Goal: Task Accomplishment & Management: Manage account settings

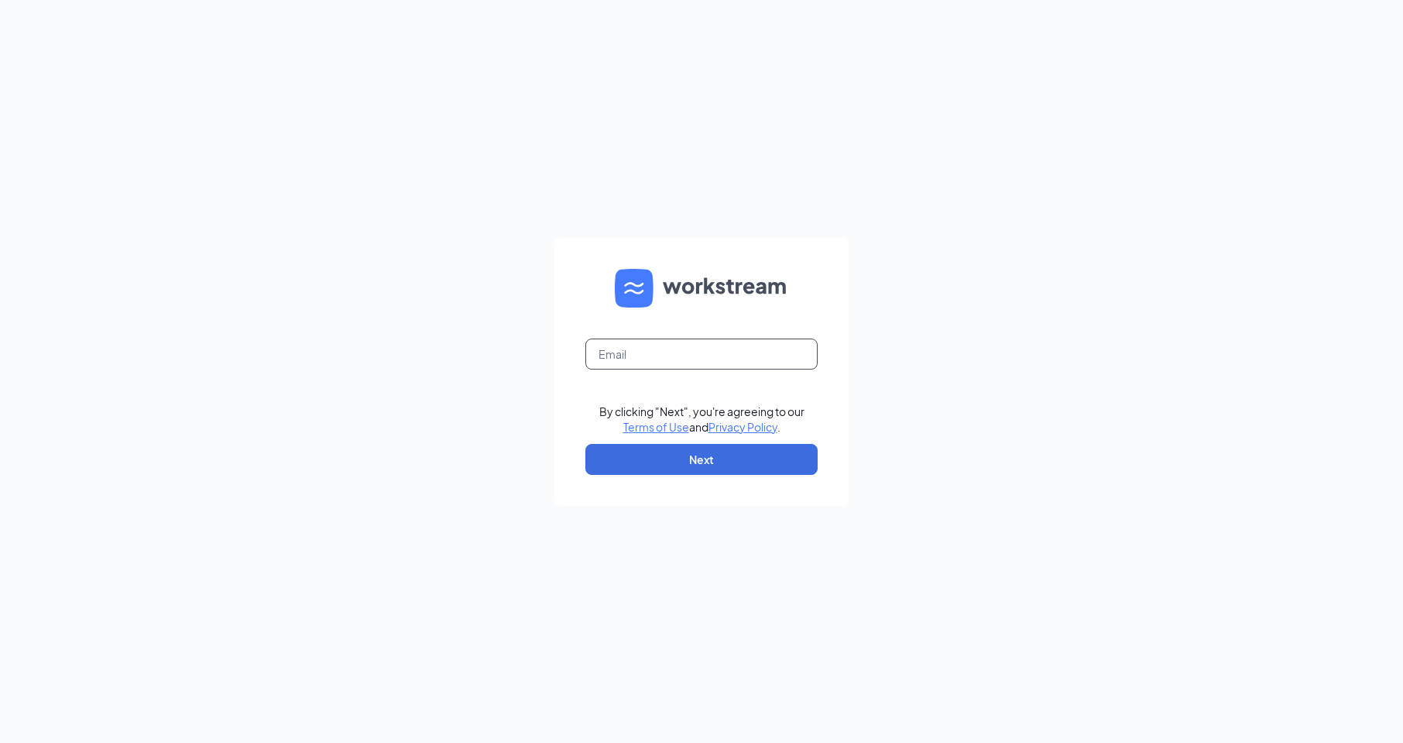
click at [748, 357] on input "text" at bounding box center [702, 353] width 232 height 31
type input "[EMAIL_ADDRESS][DOMAIN_NAME]"
click at [661, 455] on button "Next" at bounding box center [702, 459] width 232 height 31
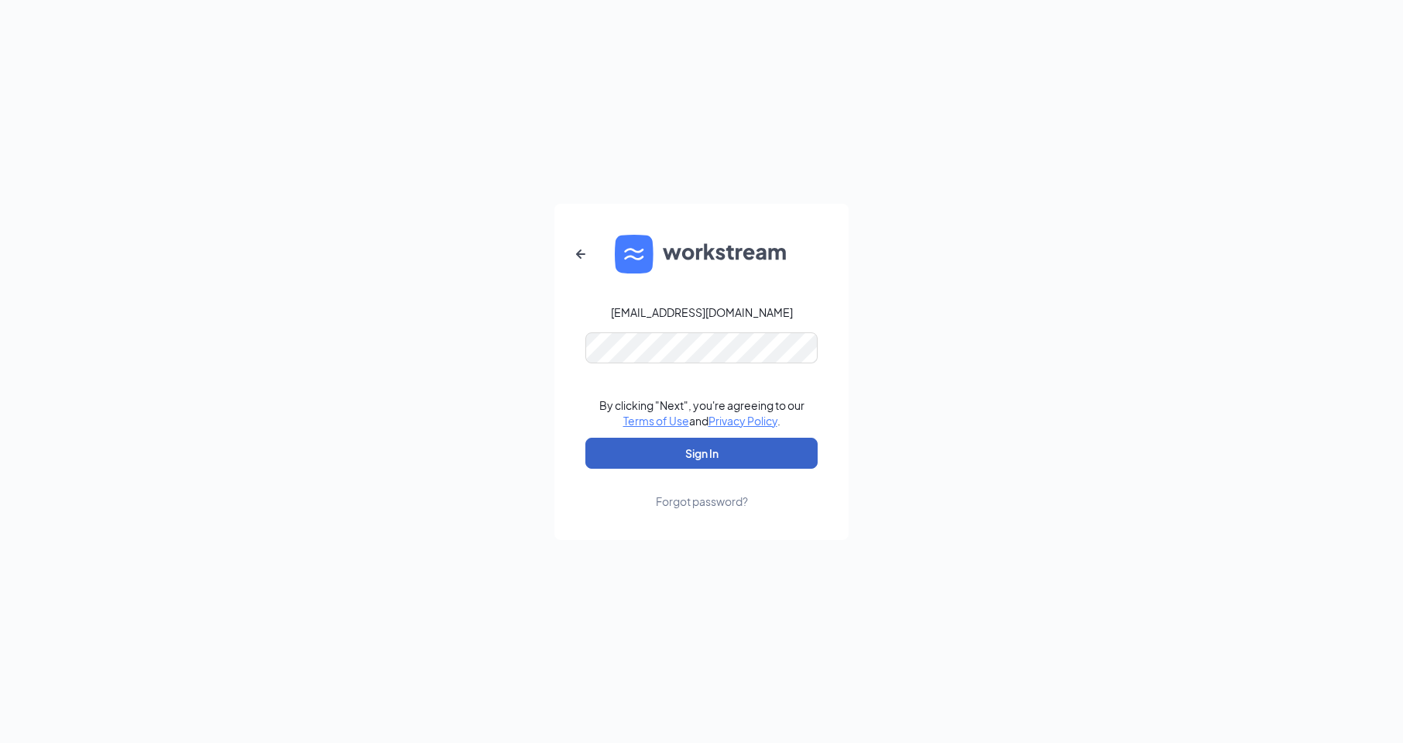
click at [675, 454] on button "Sign In" at bounding box center [702, 453] width 232 height 31
click at [679, 448] on button "Sign In" at bounding box center [702, 453] width 232 height 31
click at [579, 246] on icon "ArrowLeftNew" at bounding box center [581, 254] width 19 height 19
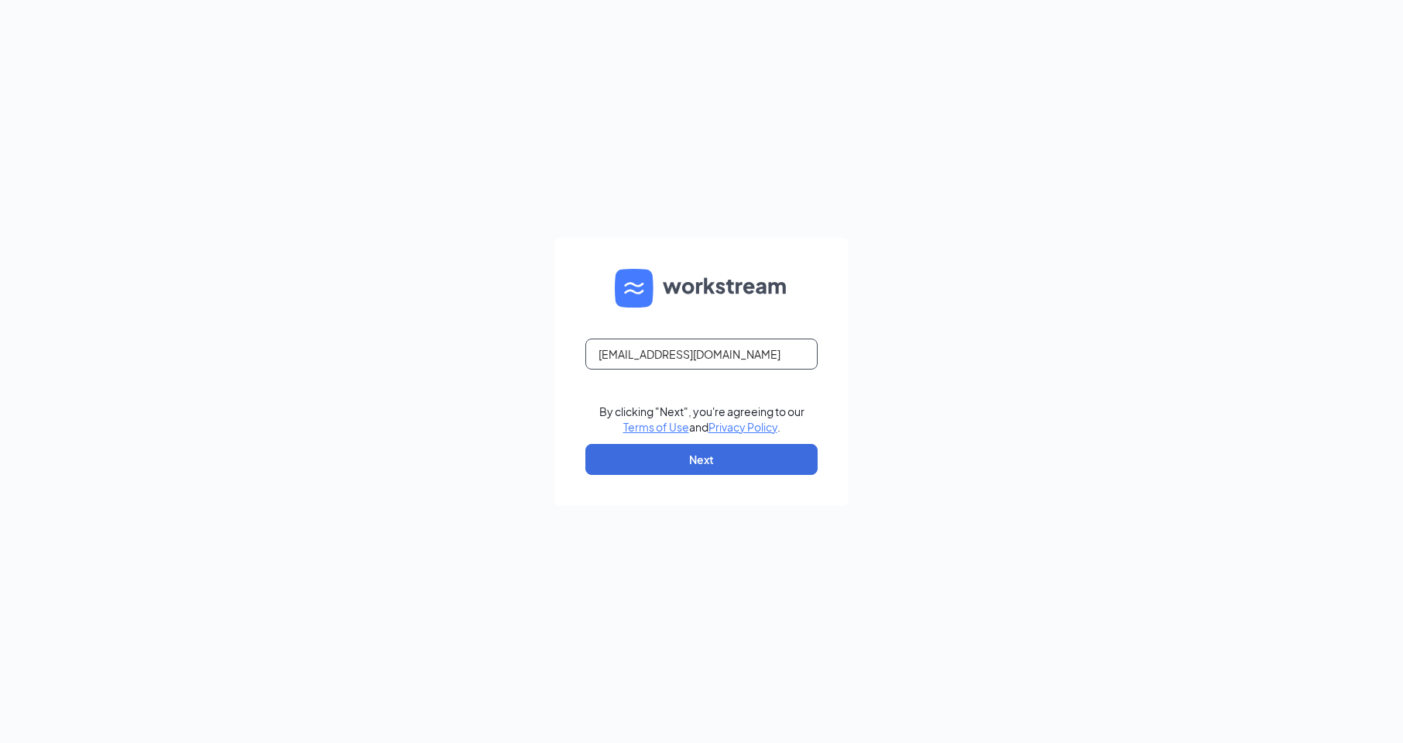
click at [744, 345] on input "[EMAIL_ADDRESS][DOMAIN_NAME]" at bounding box center [702, 353] width 232 height 31
drag, startPoint x: 740, startPoint y: 350, endPoint x: 287, endPoint y: 263, distance: 462.3
click at [259, 257] on div "1391@internal-email.com By clicking "Next", you're agreeing to our Terms of Use…" at bounding box center [701, 371] width 1403 height 743
type input "5"
click at [721, 358] on input "text" at bounding box center [702, 353] width 232 height 31
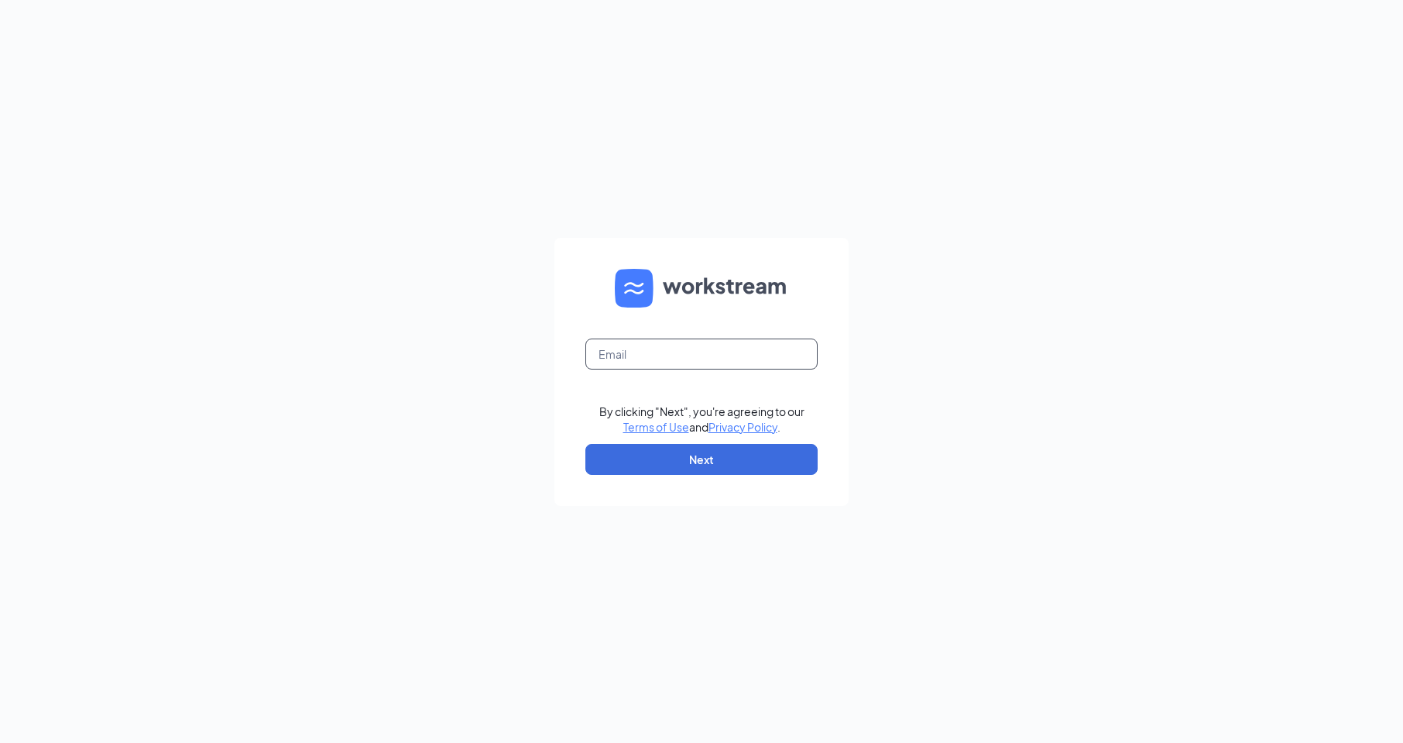
type input "[EMAIL_ADDRESS][DOMAIN_NAME]"
click at [682, 462] on button "Next" at bounding box center [702, 459] width 232 height 31
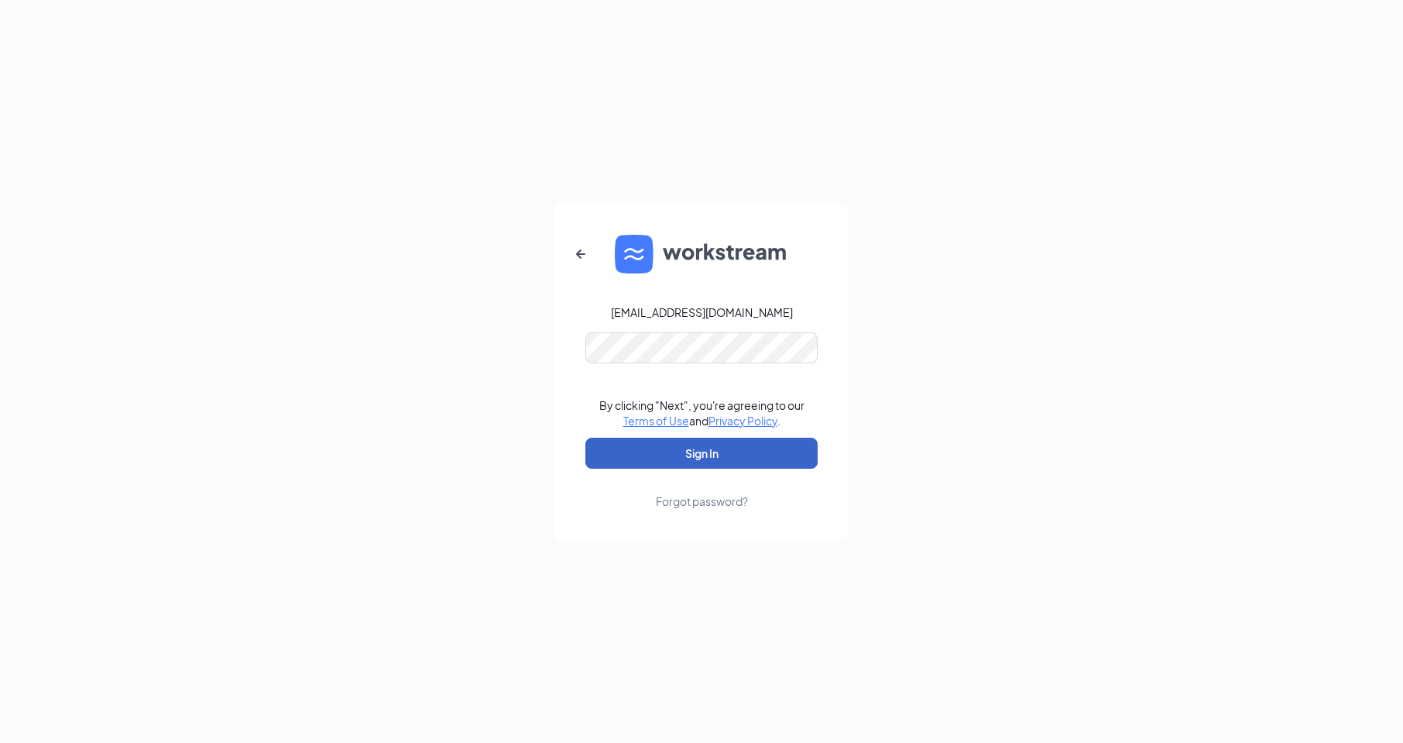
click at [661, 455] on button "Sign In" at bounding box center [702, 453] width 232 height 31
click at [584, 257] on icon "ArrowLeftNew" at bounding box center [581, 254] width 19 height 19
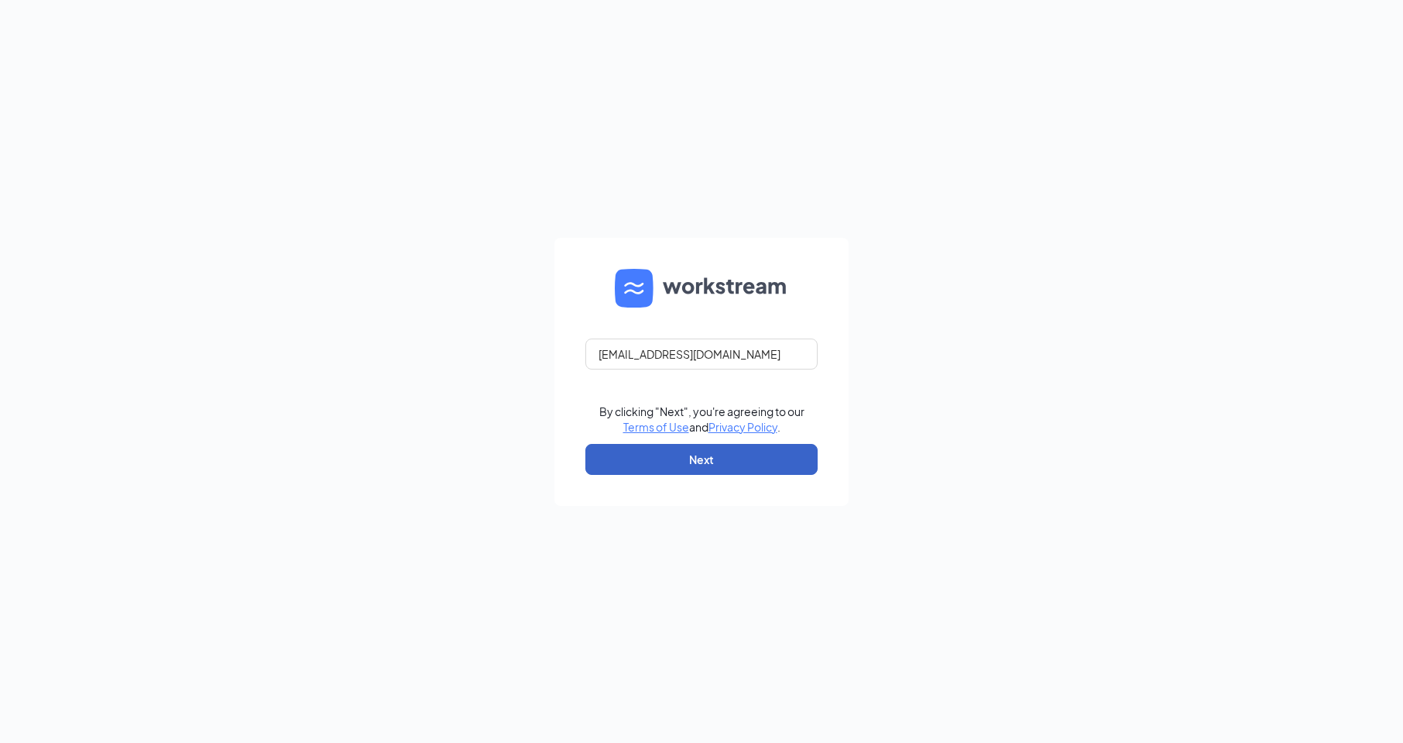
click at [665, 458] on button "Next" at bounding box center [702, 459] width 232 height 31
click at [710, 348] on input "text" at bounding box center [702, 353] width 232 height 31
type input "[EMAIL_ADDRESS][DOMAIN_NAME]"
click at [706, 462] on button "Next" at bounding box center [702, 459] width 232 height 31
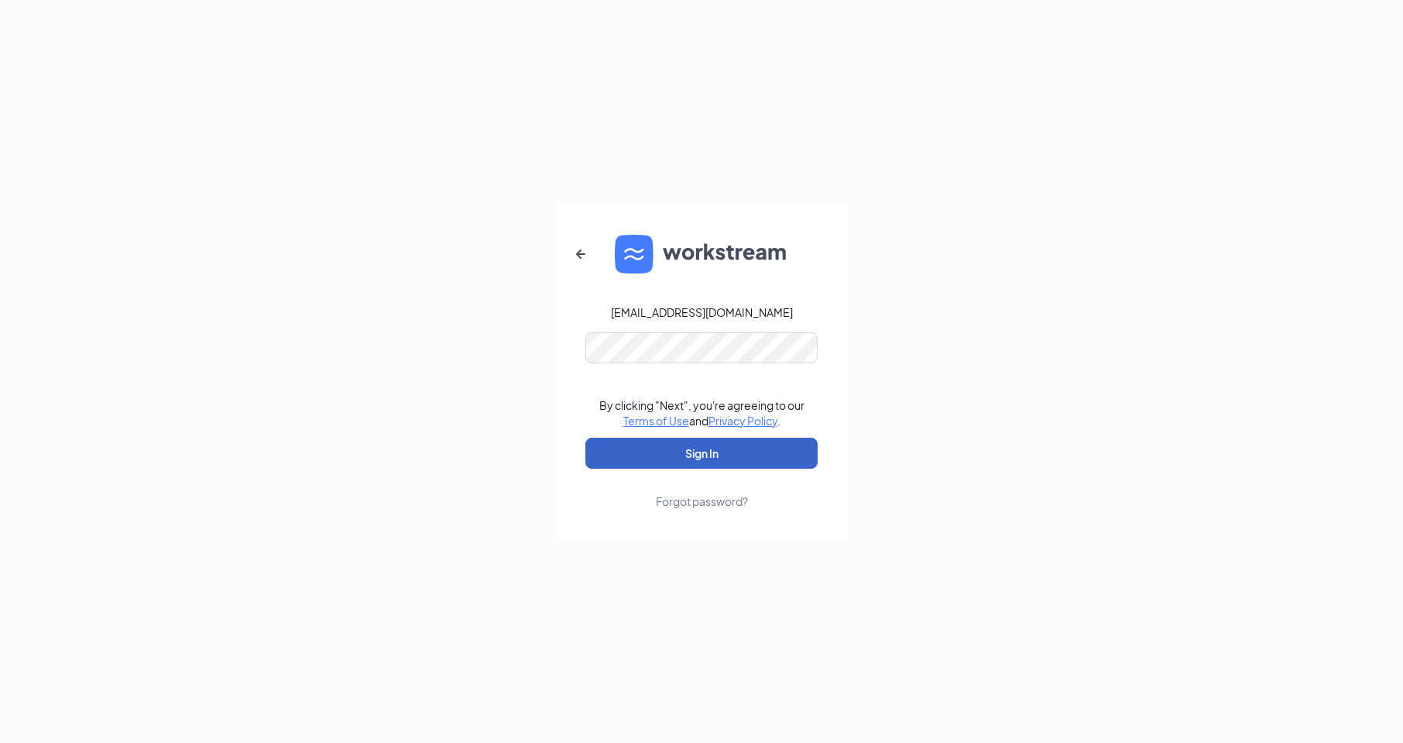
click at [701, 455] on button "Sign In" at bounding box center [702, 453] width 232 height 31
click at [874, 540] on div "1391@internal-email.com Your account is disabled. By clicking "Next", you're ag…" at bounding box center [701, 371] width 1403 height 743
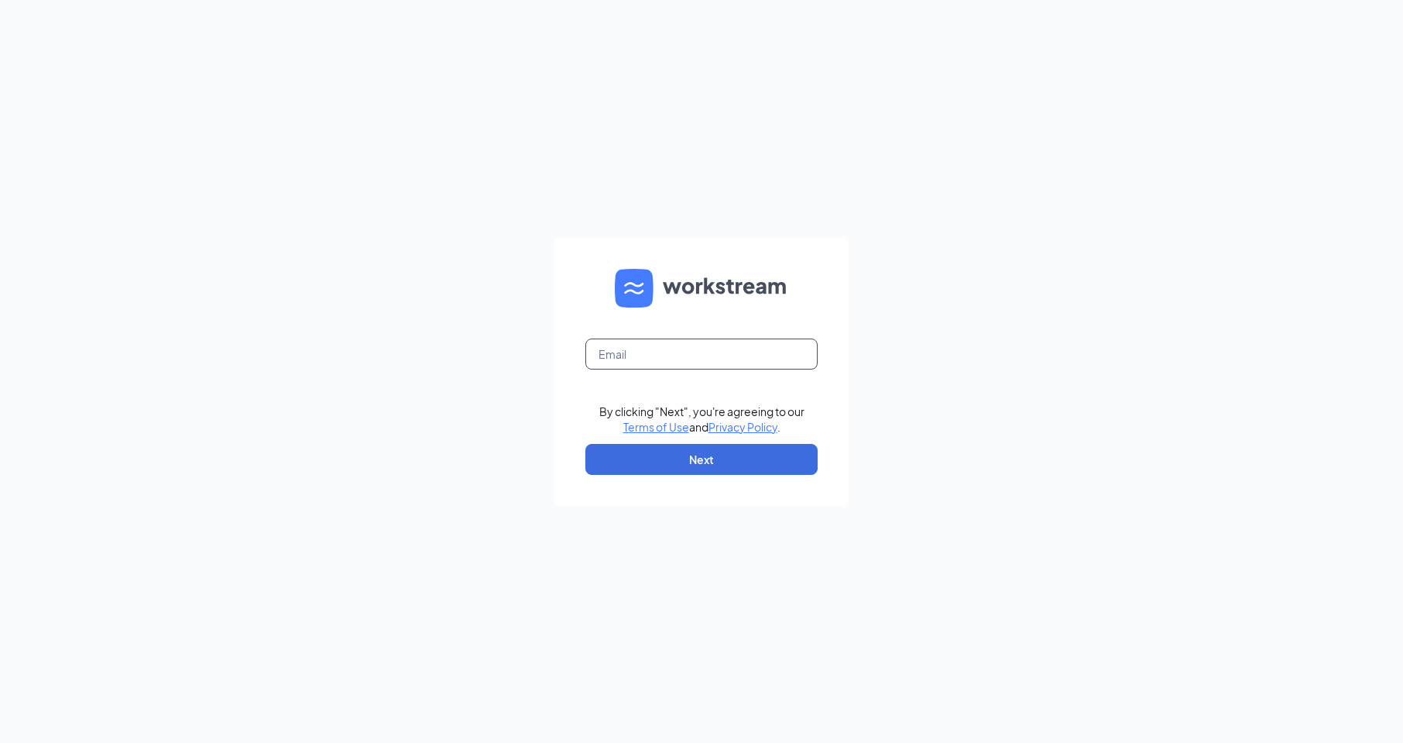
click at [668, 350] on input "text" at bounding box center [702, 353] width 232 height 31
type input "[EMAIL_ADDRESS][DOMAIN_NAME]"
click at [703, 453] on button "Next" at bounding box center [702, 459] width 232 height 31
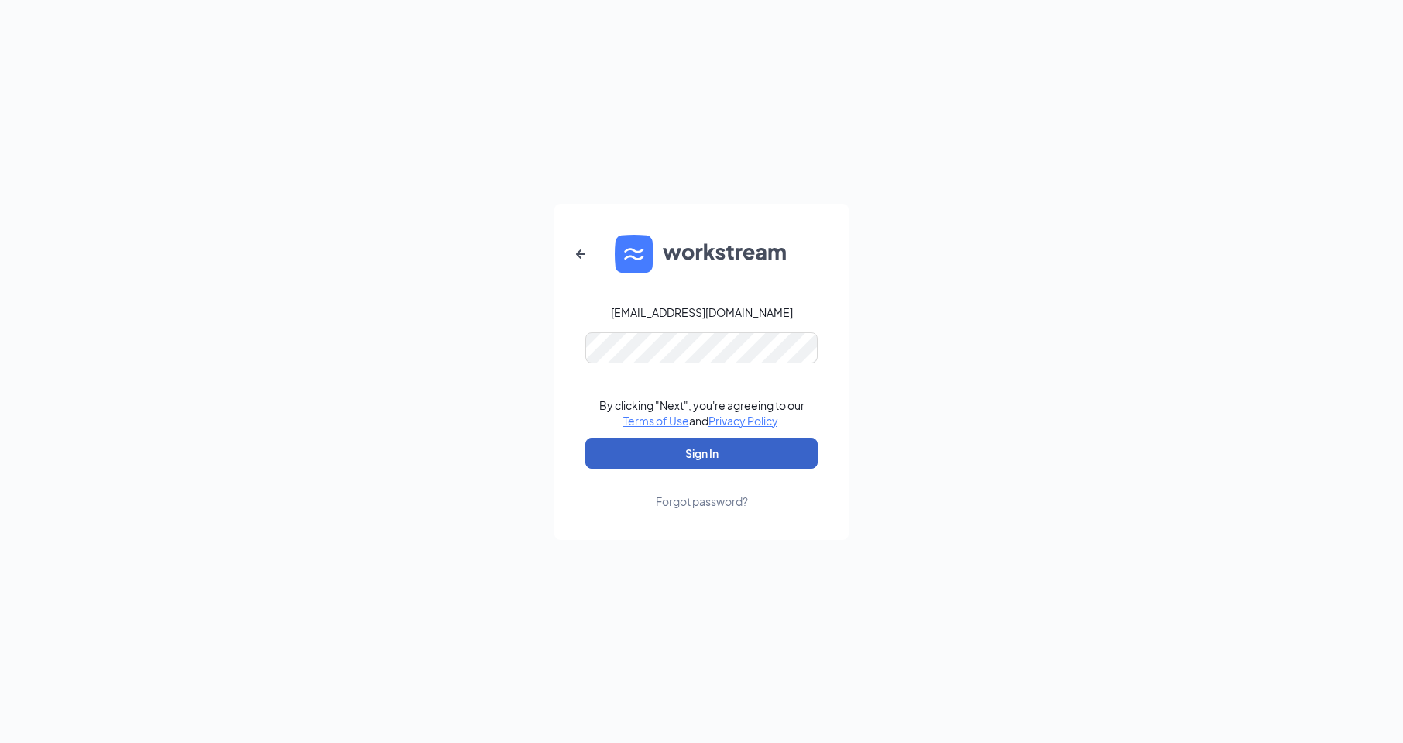
click at [710, 450] on button "Sign In" at bounding box center [702, 453] width 232 height 31
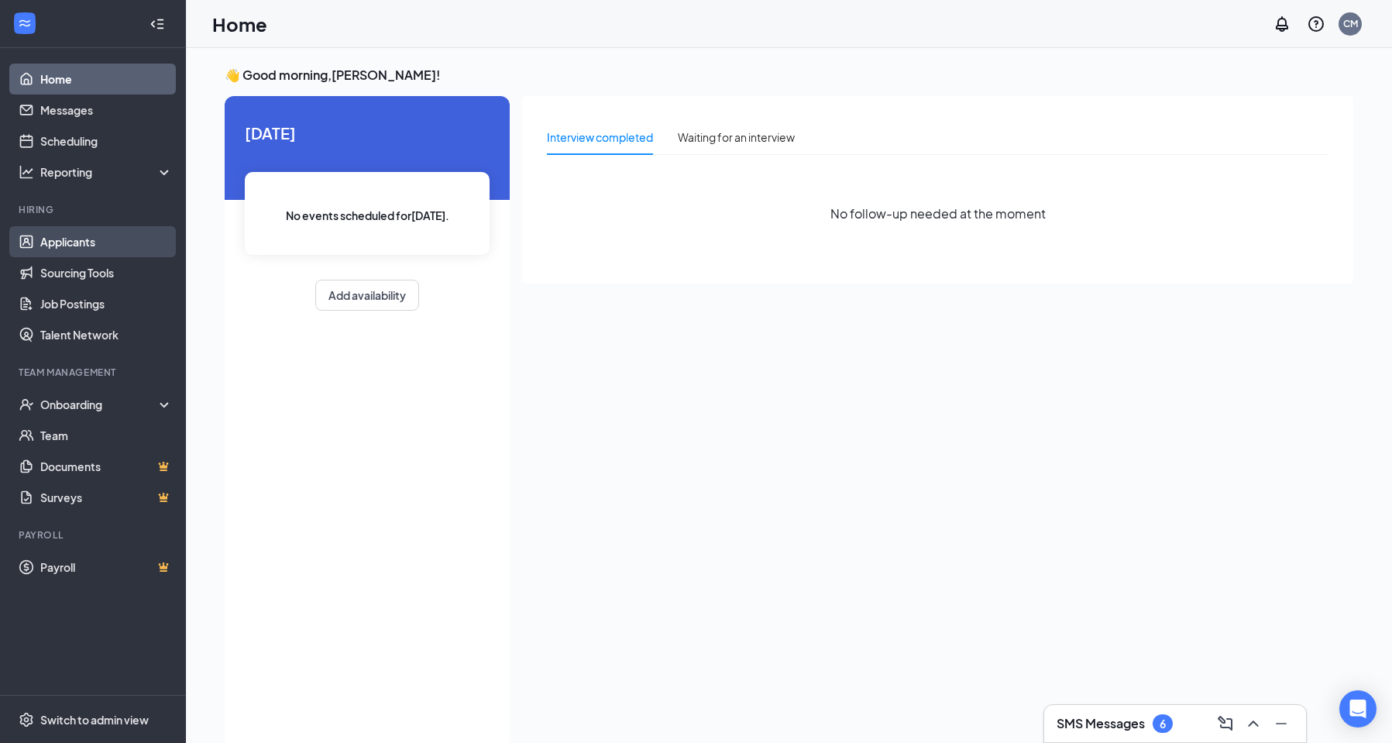
click at [77, 236] on link "Applicants" at bounding box center [106, 241] width 132 height 31
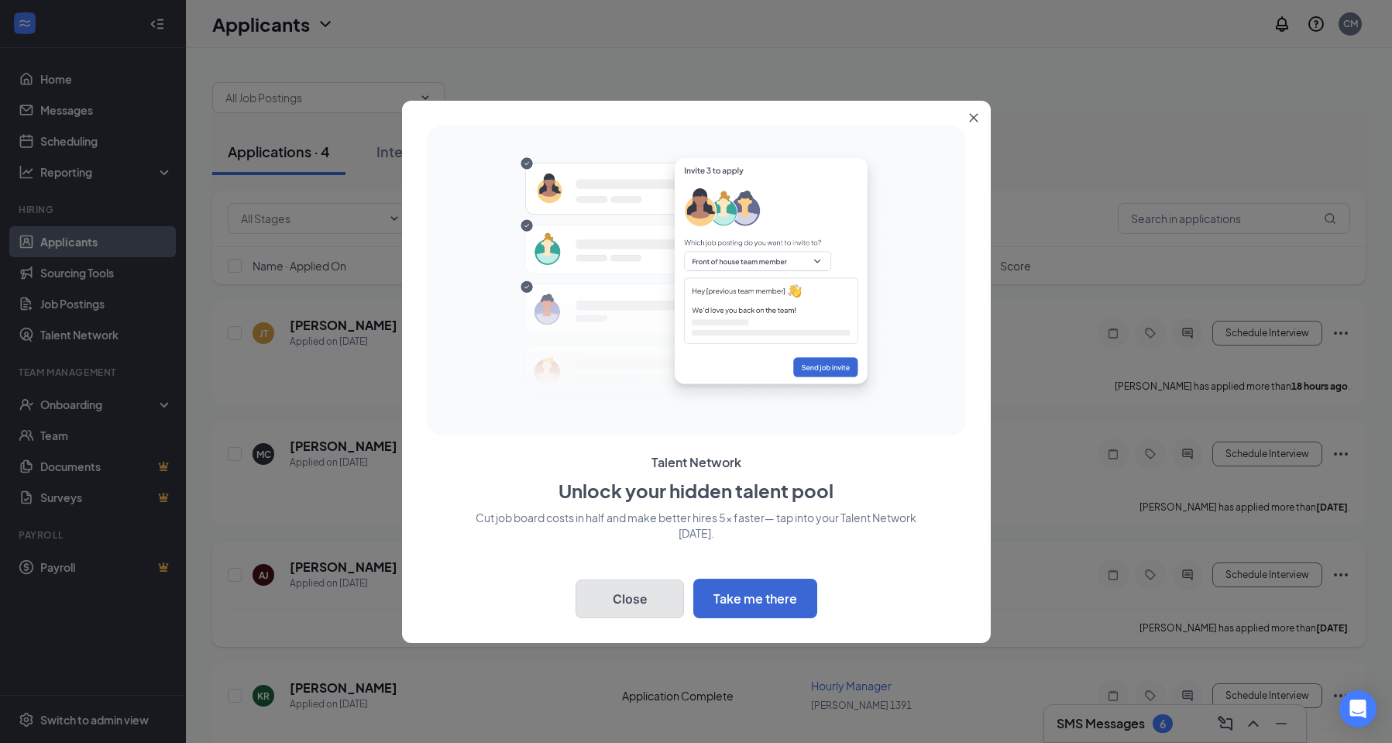
click at [655, 593] on button "Close" at bounding box center [629, 598] width 108 height 39
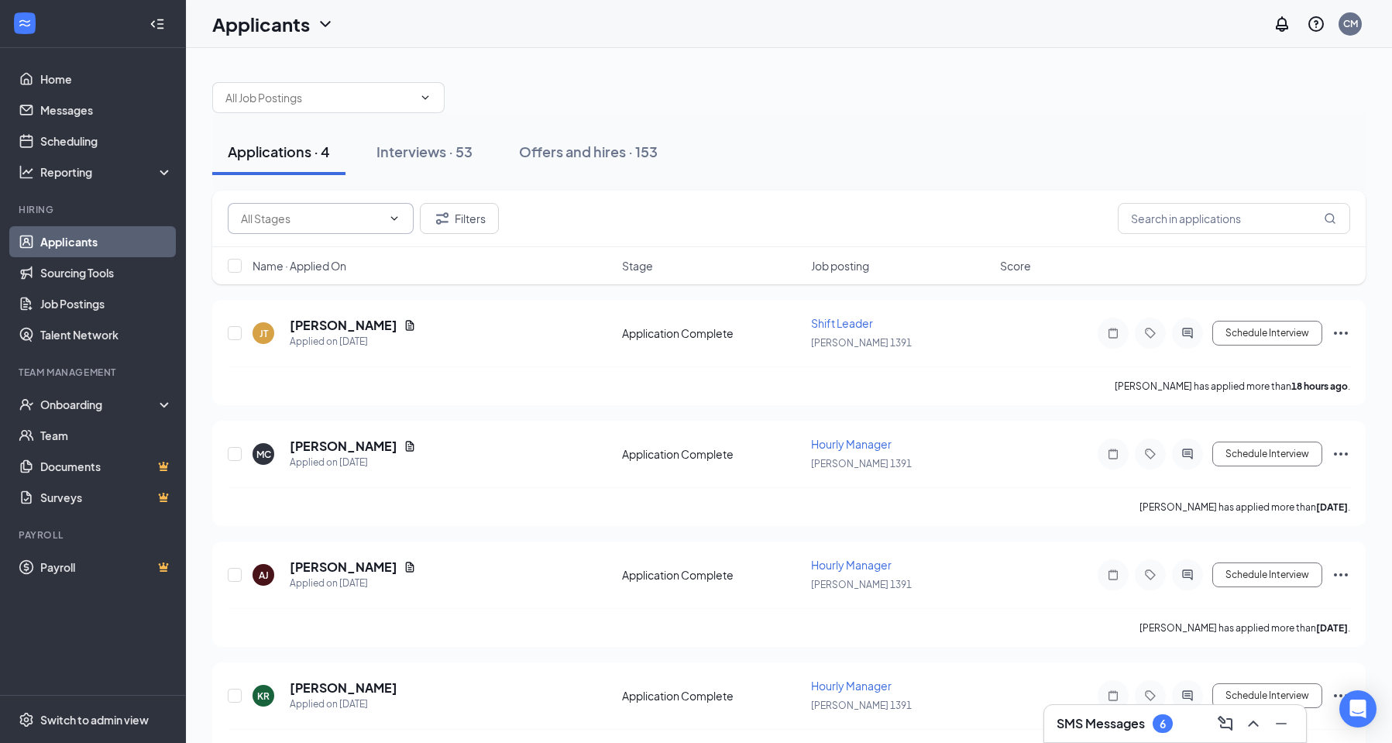
click at [397, 217] on icon "ChevronDown" at bounding box center [394, 218] width 7 height 4
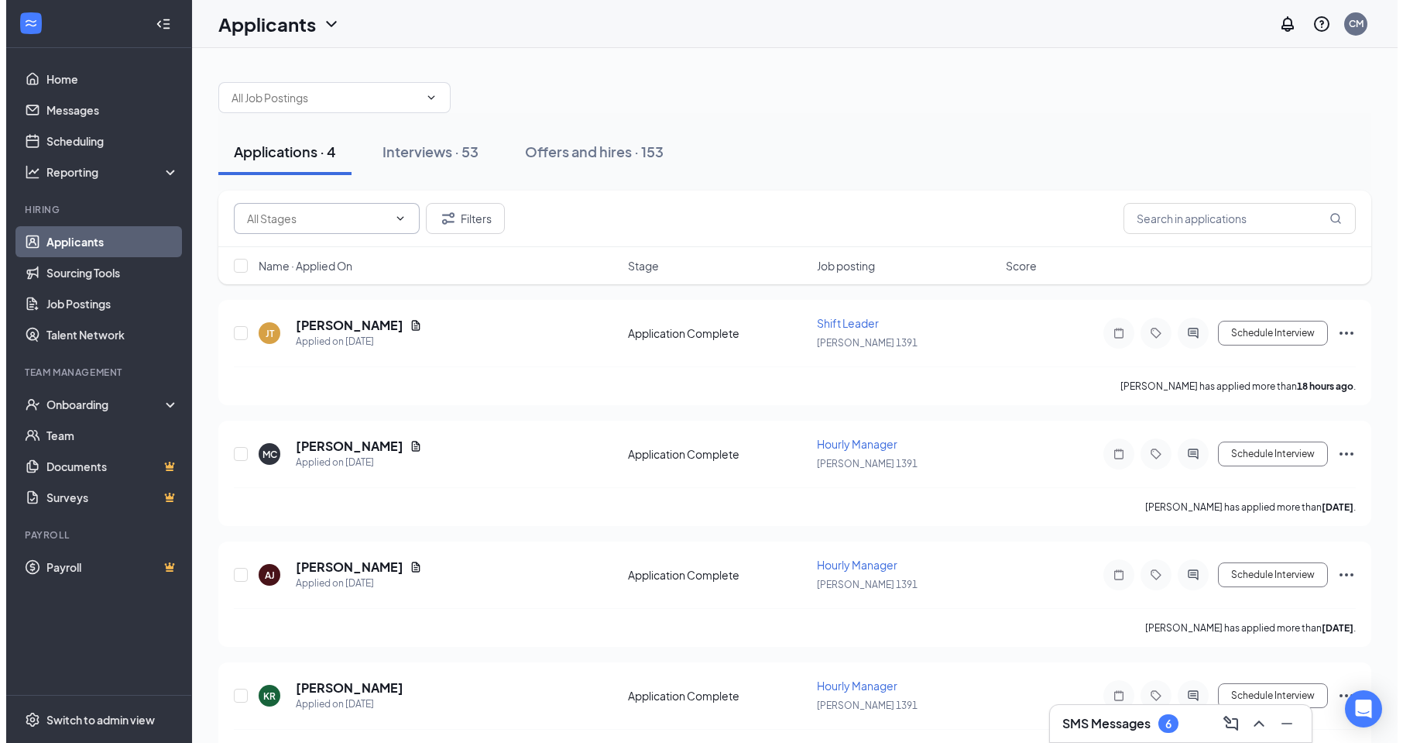
scroll to position [43, 0]
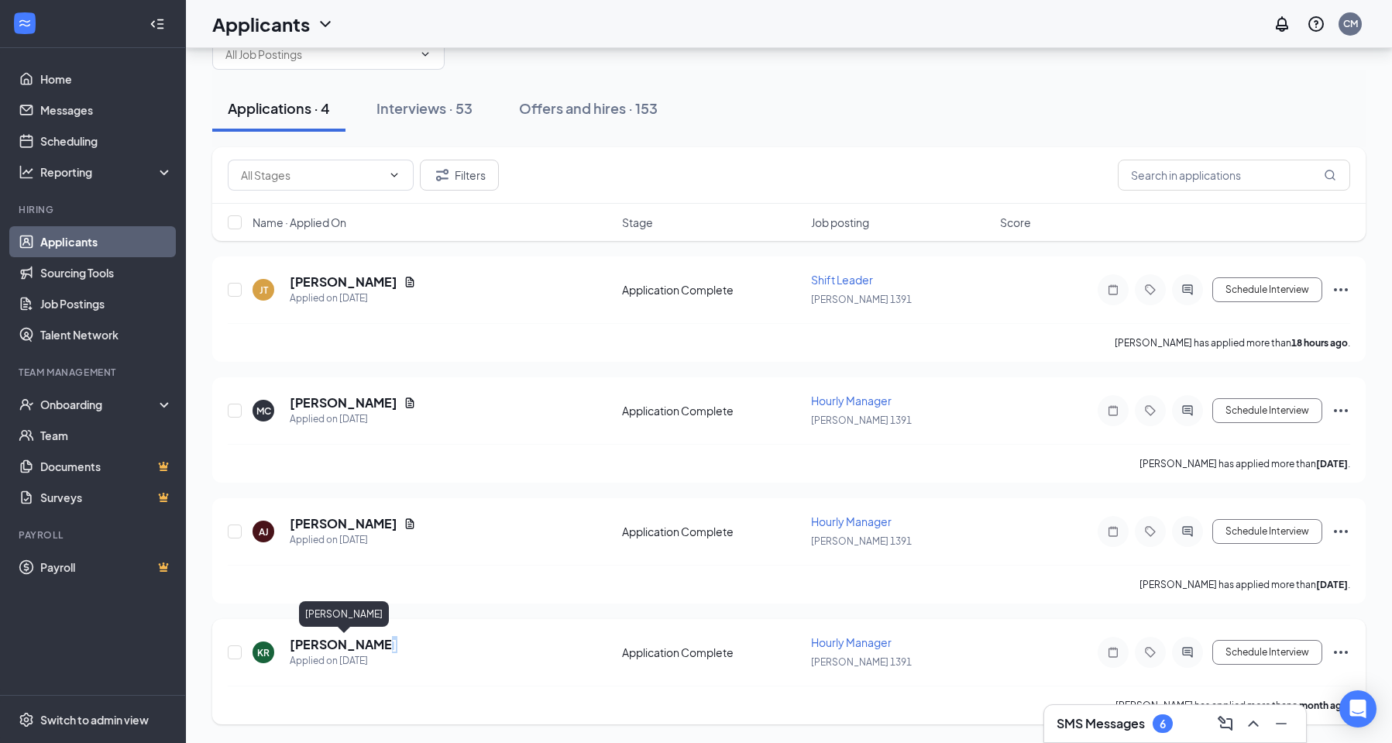
click at [369, 645] on h5 "[PERSON_NAME]" at bounding box center [344, 644] width 108 height 17
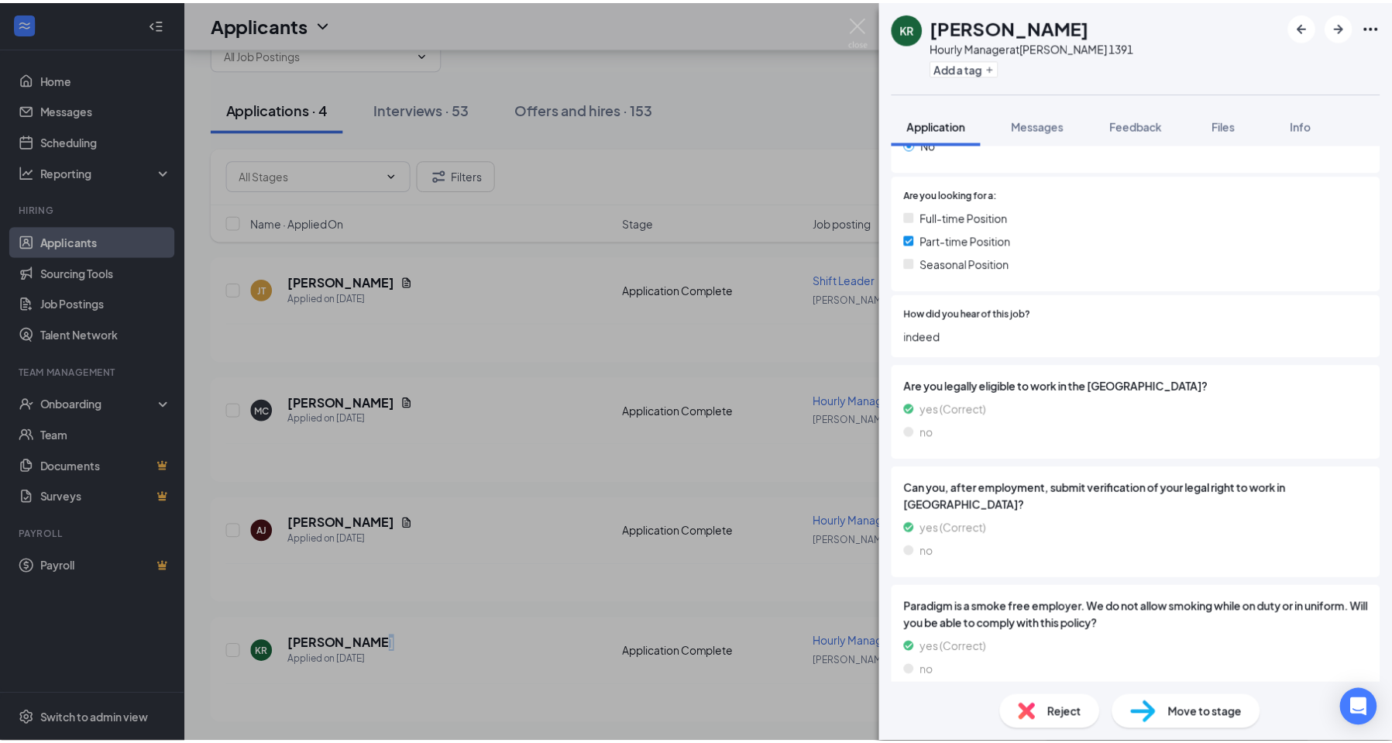
scroll to position [852, 0]
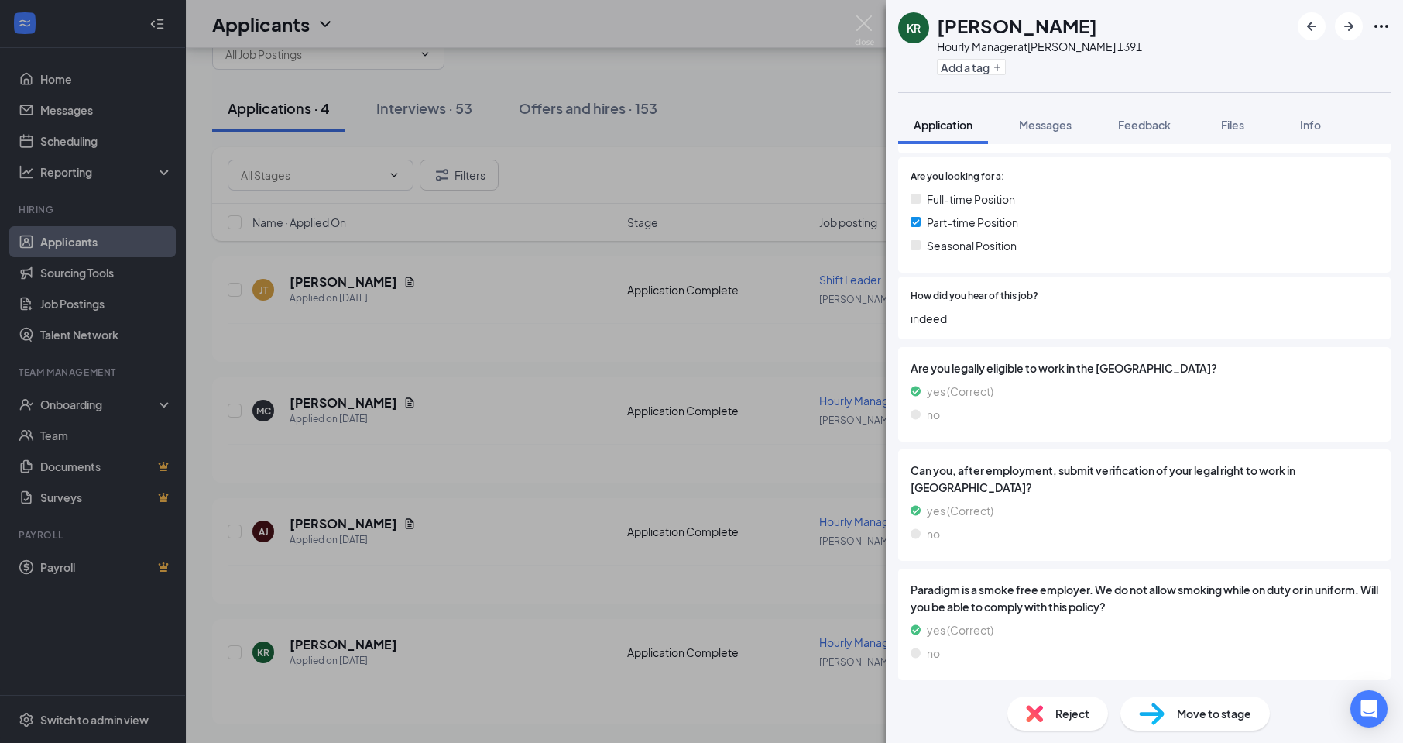
click at [567, 329] on div "KR [PERSON_NAME] Hourly Manager at [PERSON_NAME] 1391 Add a tag Application Mes…" at bounding box center [701, 371] width 1403 height 743
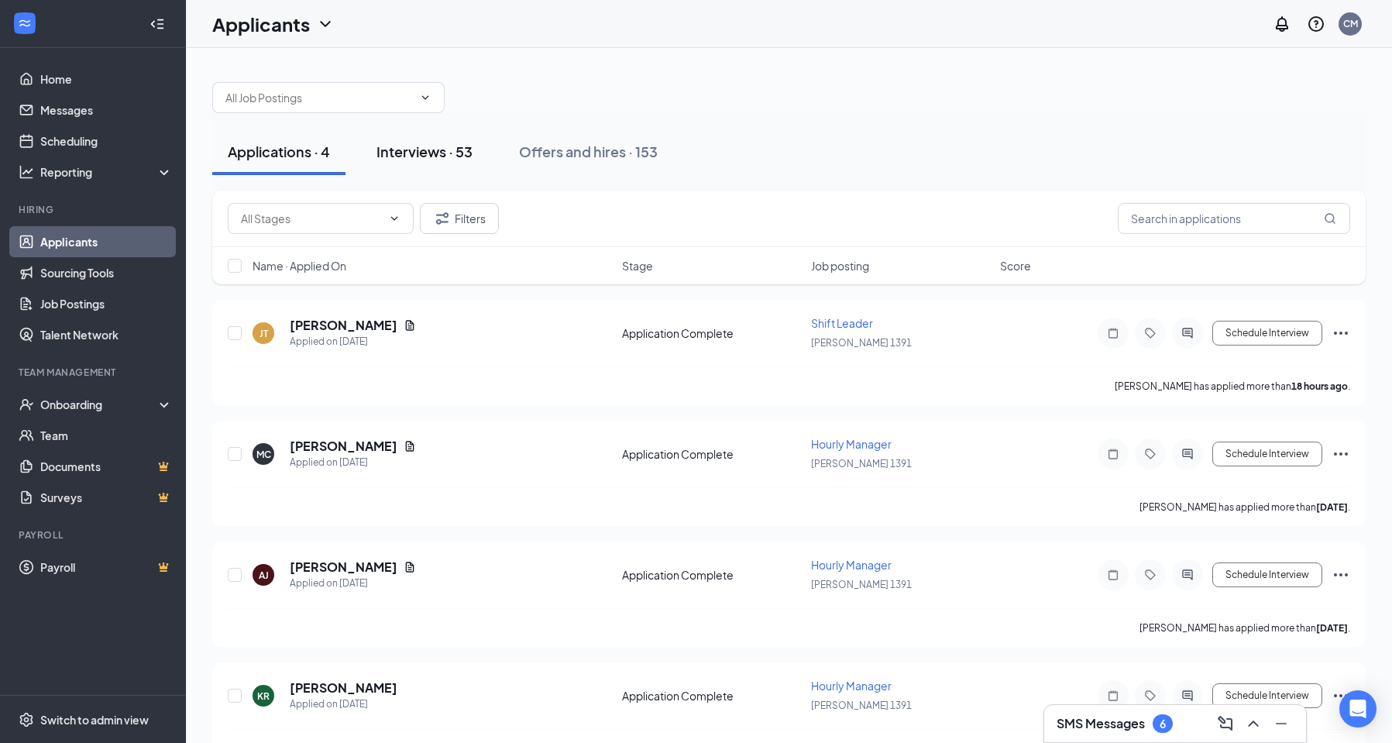
click at [440, 154] on div "Interviews · 53" at bounding box center [424, 151] width 96 height 19
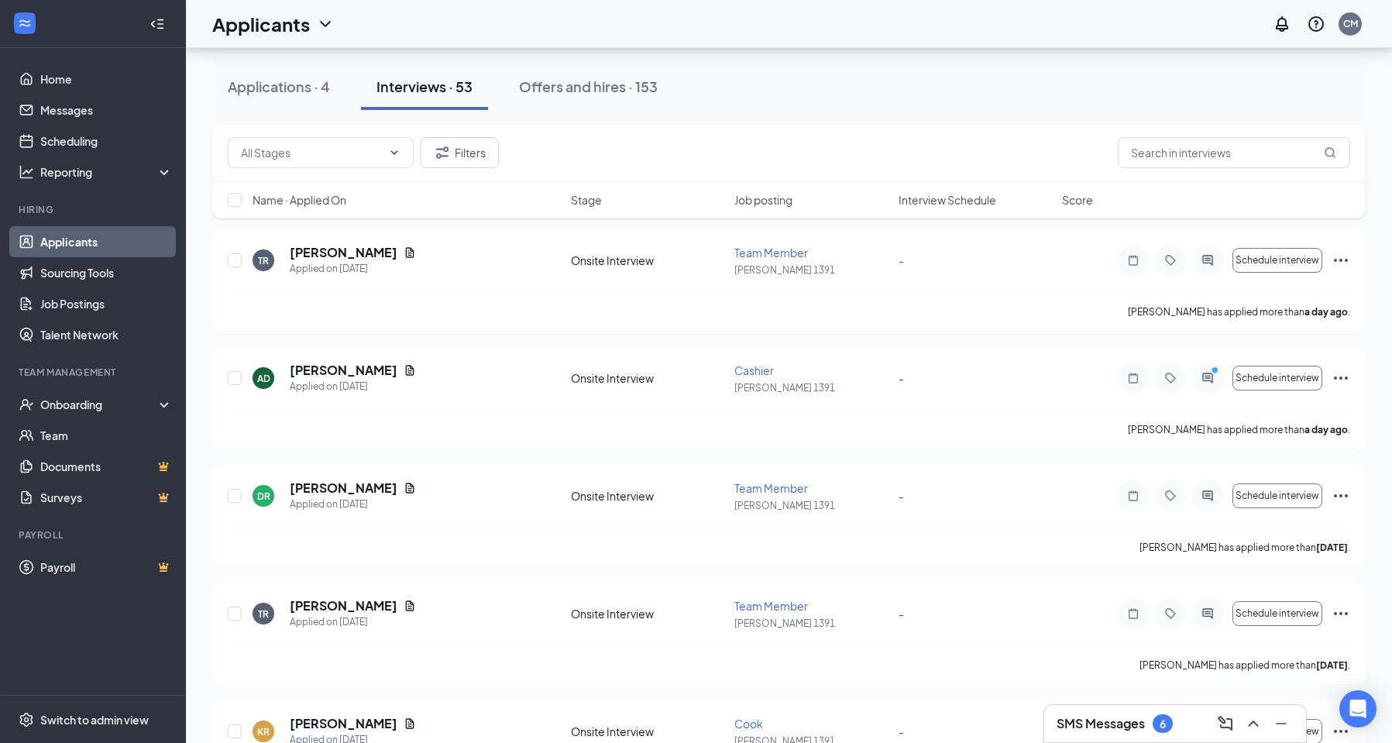
scroll to position [929, 0]
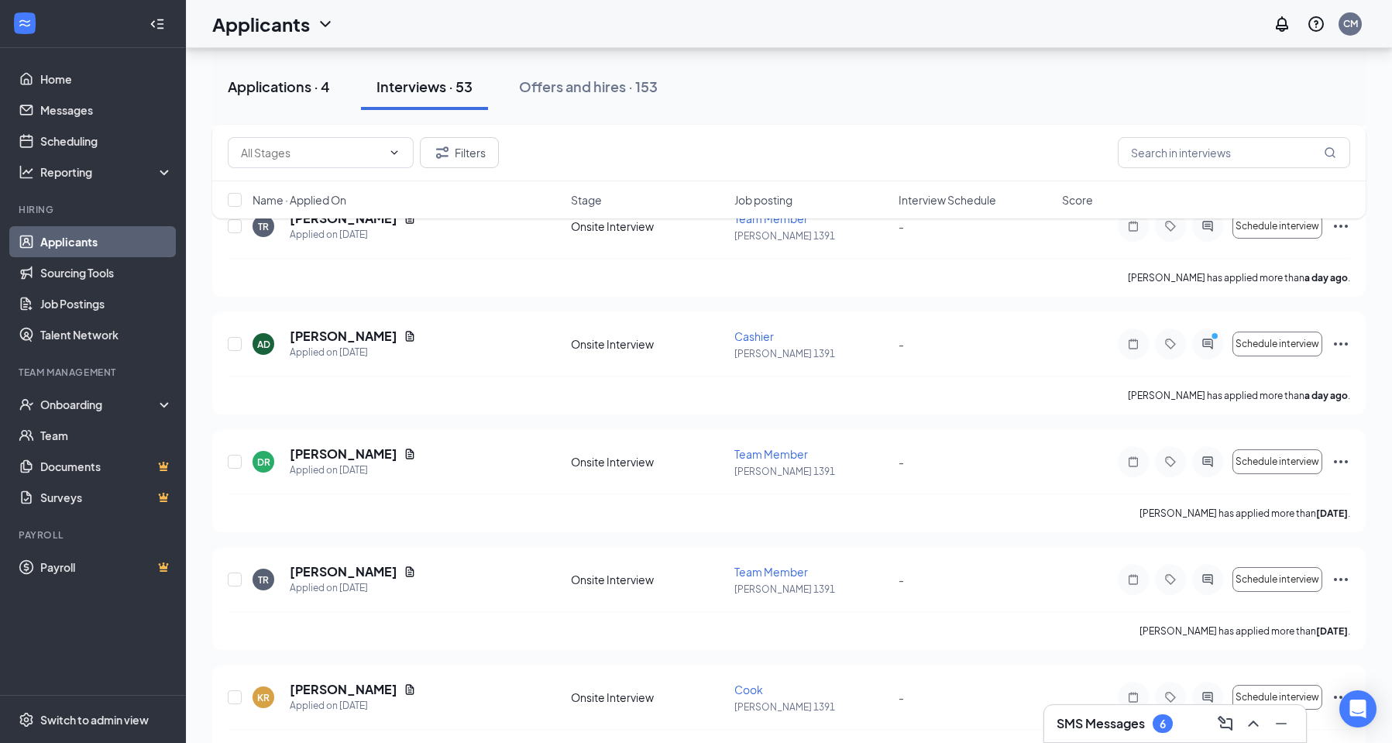
click at [273, 86] on div "Applications · 4" at bounding box center [279, 86] width 102 height 19
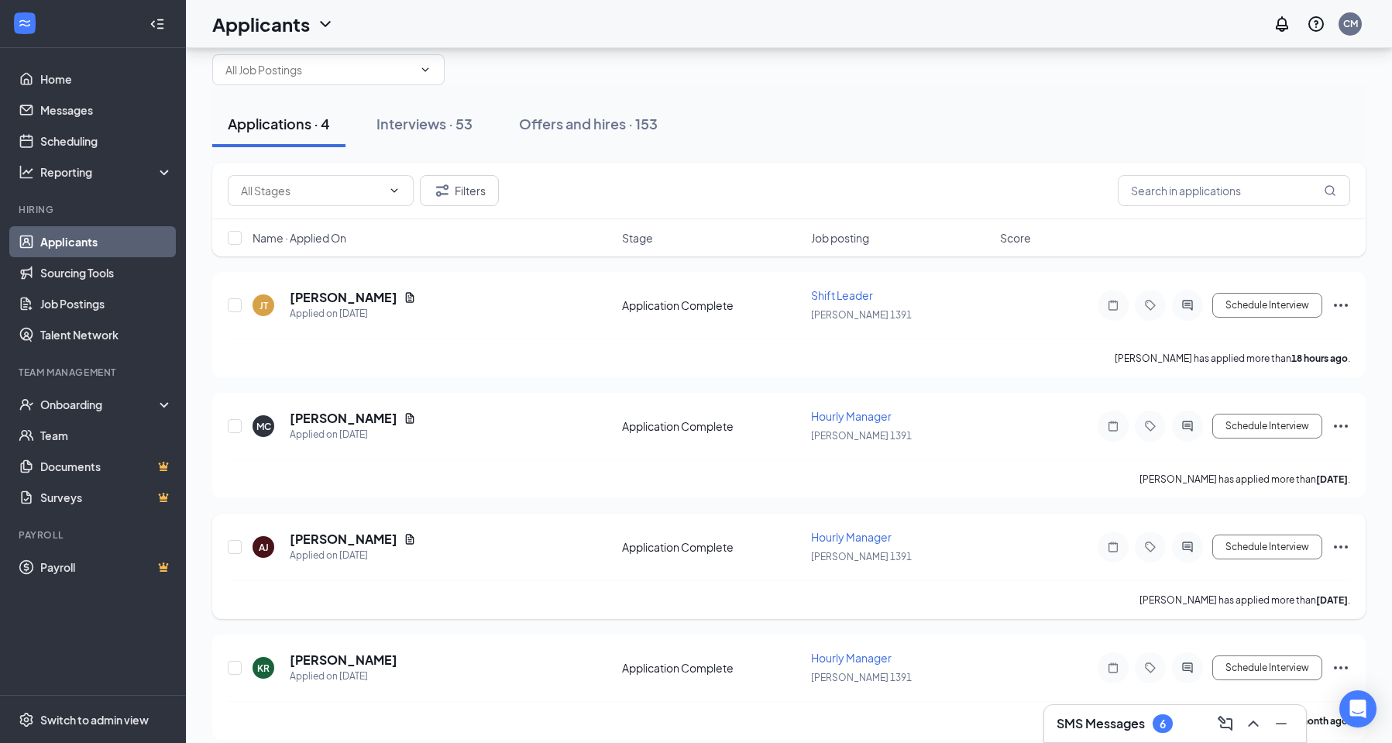
scroll to position [43, 0]
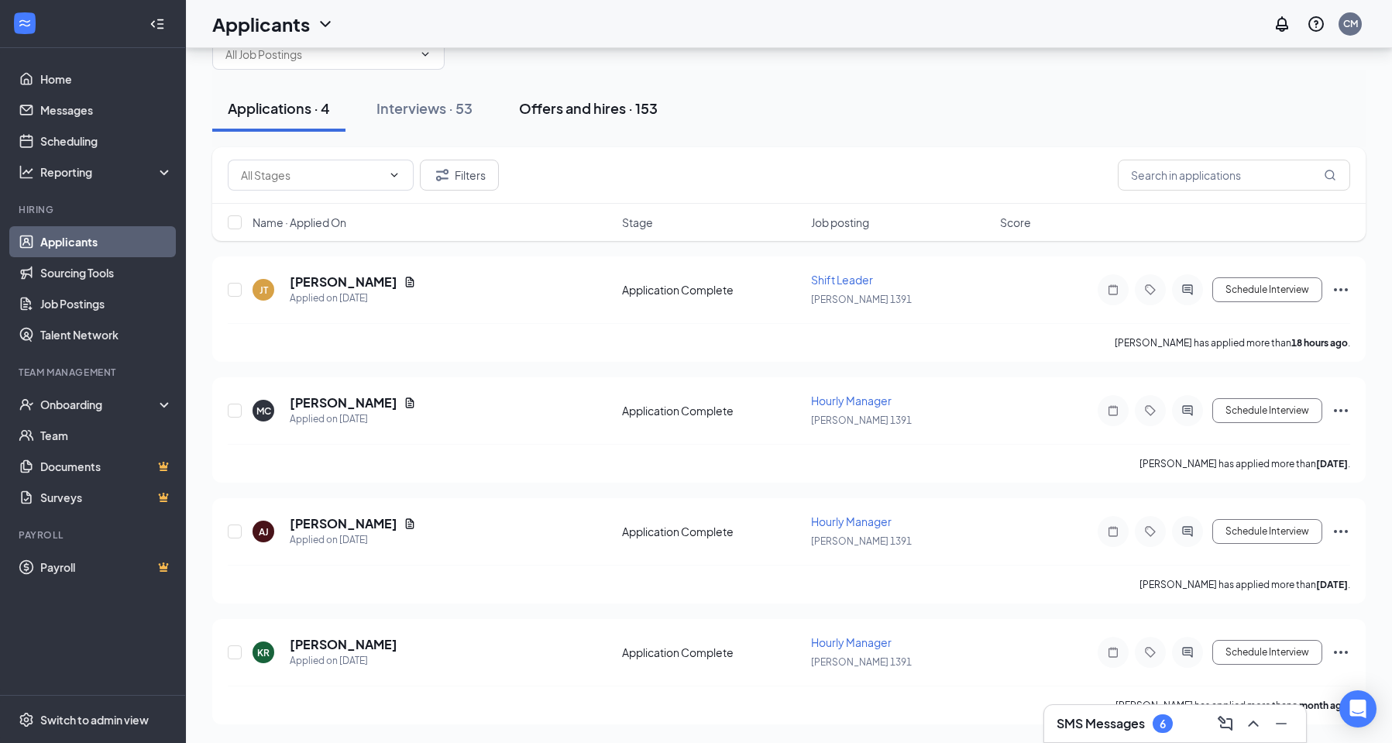
click at [608, 109] on div "Offers and hires · 153" at bounding box center [588, 107] width 139 height 19
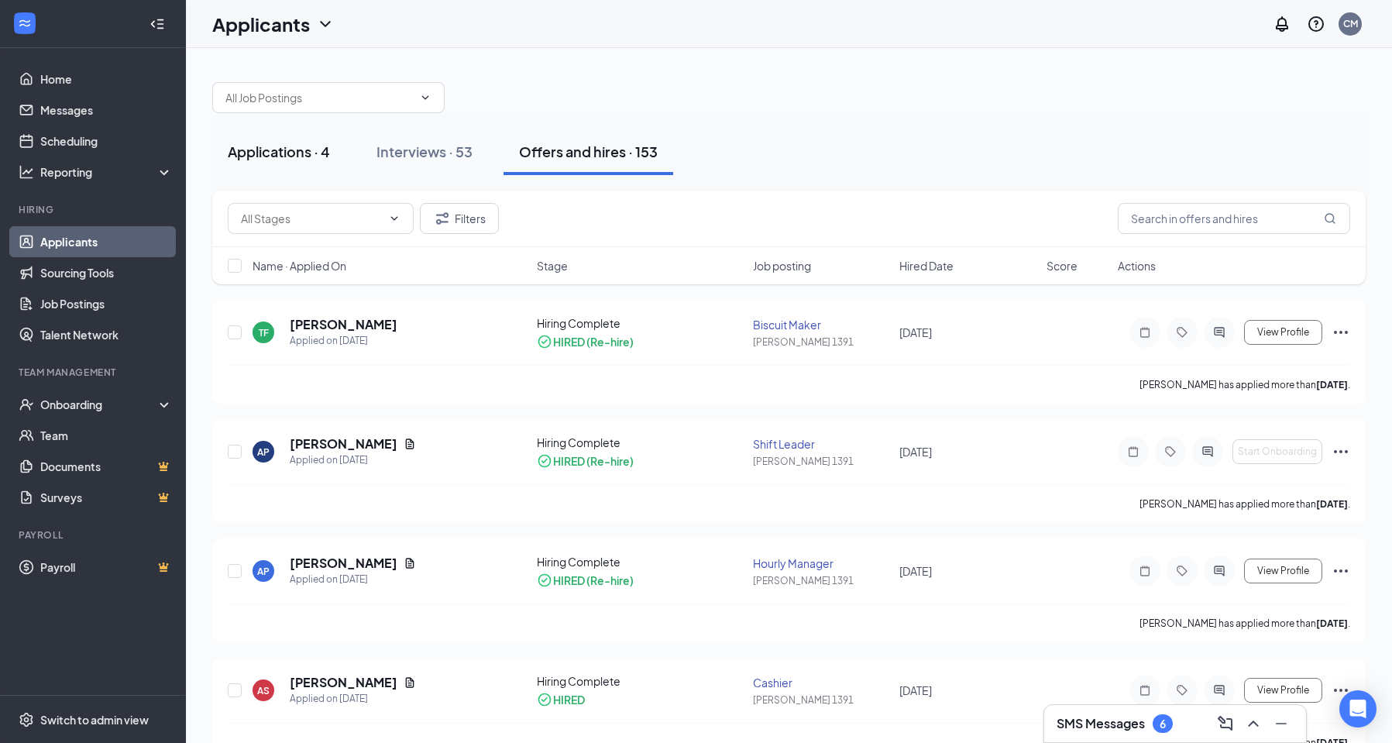
click at [298, 149] on div "Applications · 4" at bounding box center [279, 151] width 102 height 19
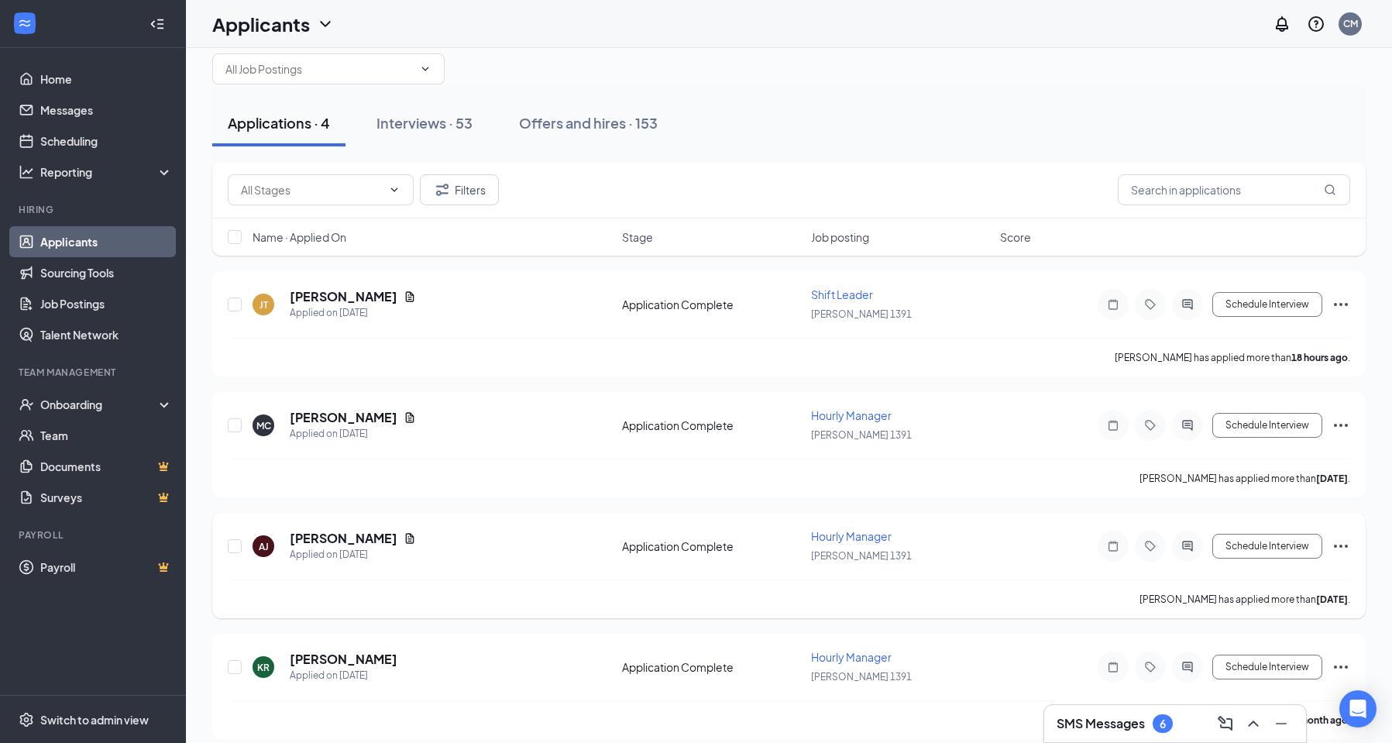
scroll to position [43, 0]
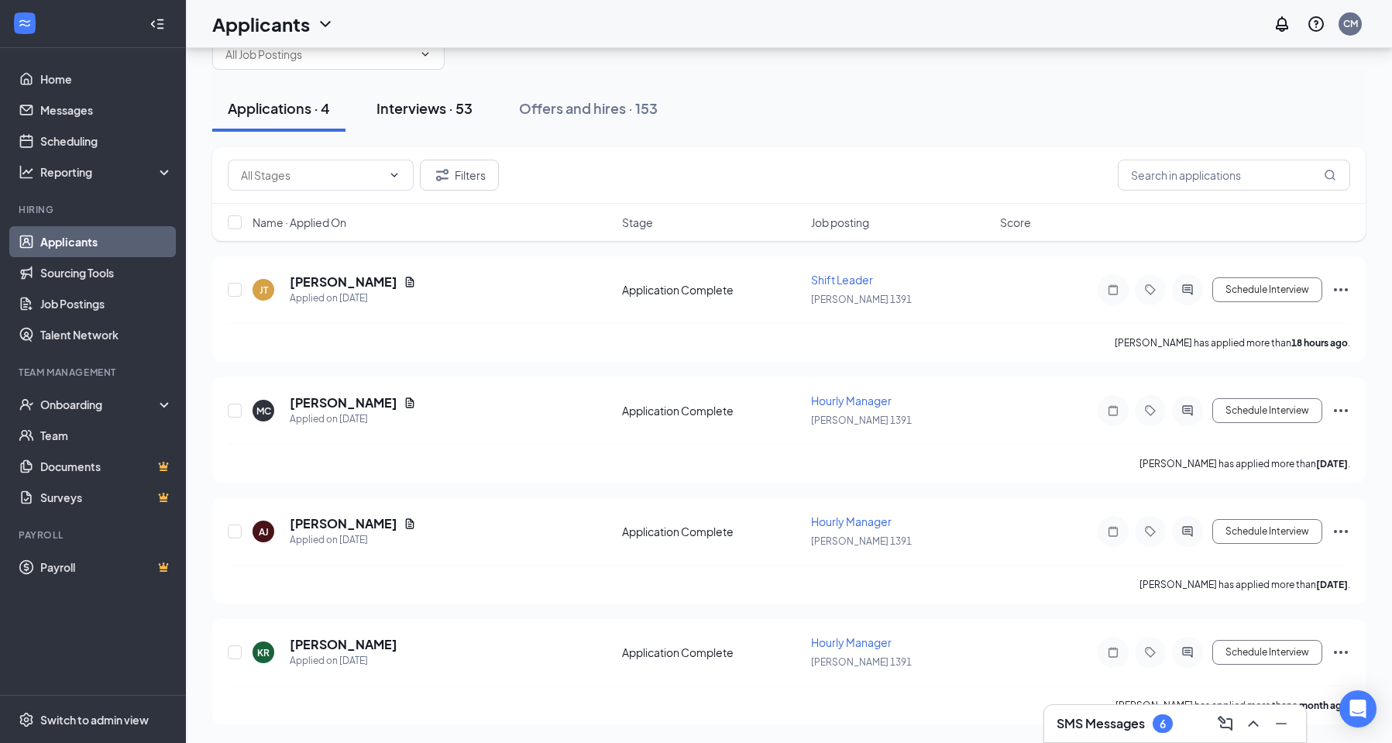
click at [422, 114] on div "Interviews · 53" at bounding box center [424, 107] width 96 height 19
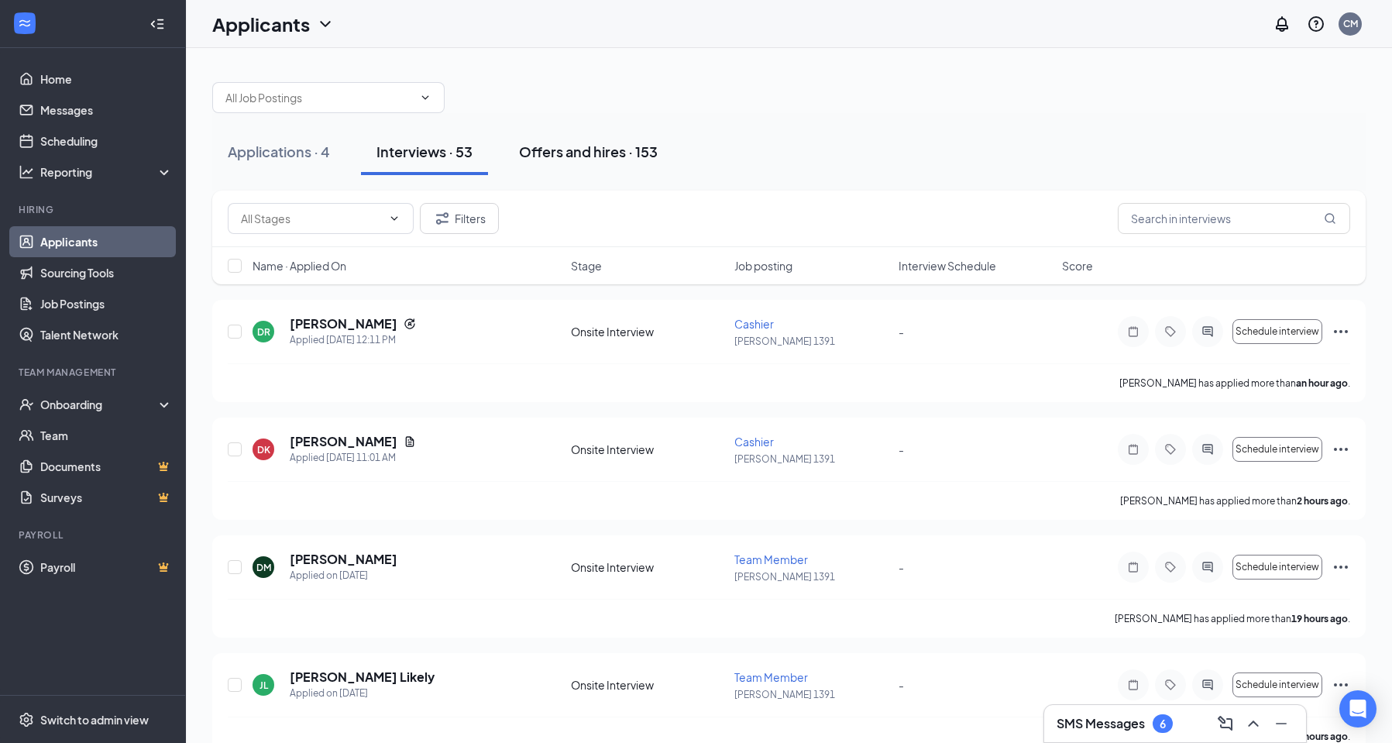
click at [567, 146] on div "Offers and hires · 153" at bounding box center [588, 151] width 139 height 19
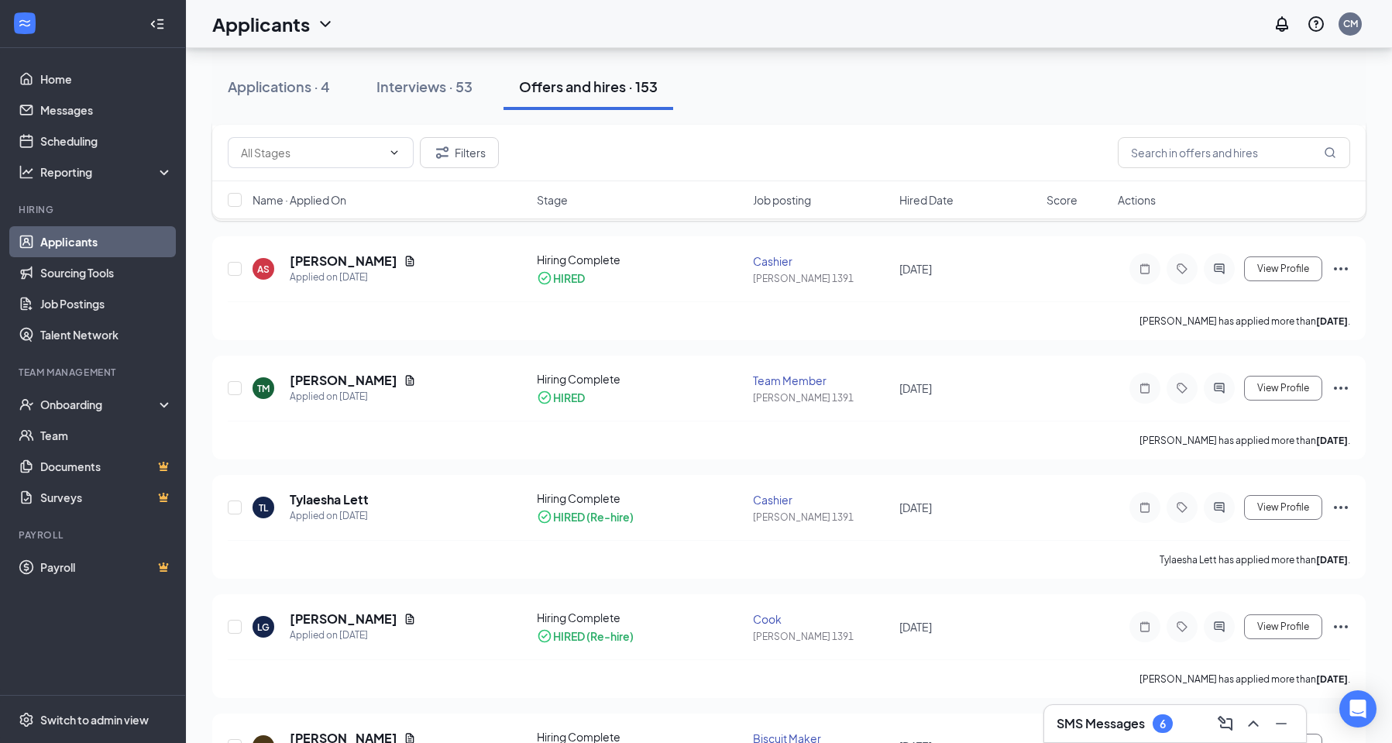
scroll to position [387, 0]
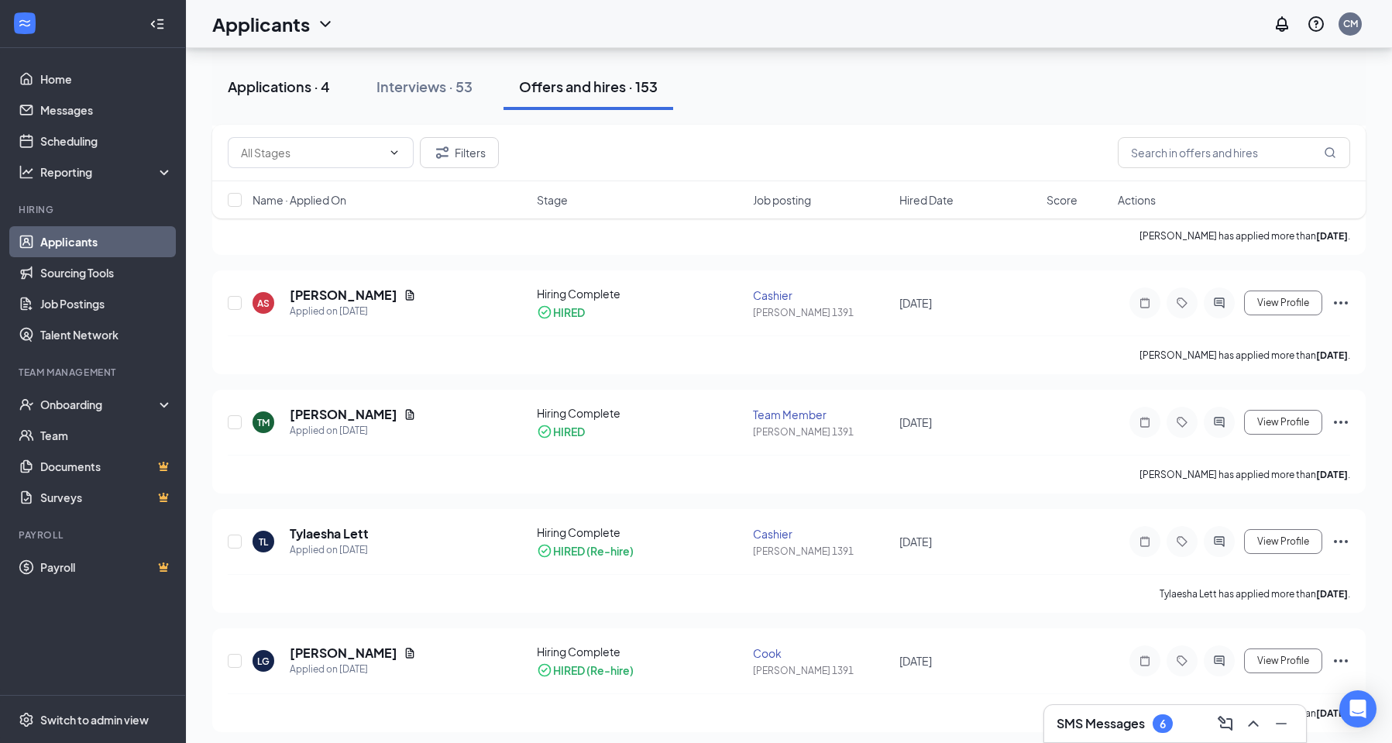
click at [331, 75] on button "Applications · 4" at bounding box center [278, 87] width 133 height 46
